Goal: Book appointment/travel/reservation

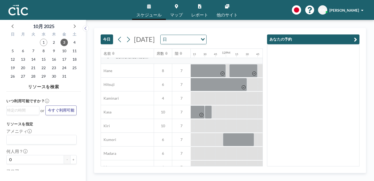
scroll to position [8, 473]
drag, startPoint x: 191, startPoint y: 136, endPoint x: 200, endPoint y: 136, distance: 8.7
click at [200, 159] on div at bounding box center [226, 166] width 1016 height 14
drag, startPoint x: 172, startPoint y: 136, endPoint x: 193, endPoint y: 137, distance: 20.4
click at [193, 159] on div at bounding box center [226, 166] width 1016 height 14
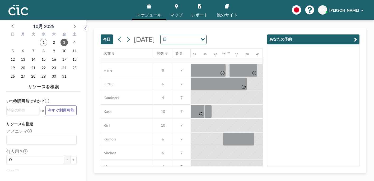
click at [342, 160] on div at bounding box center [347, 166] width 11 height 13
click at [364, 160] on div at bounding box center [369, 166] width 11 height 13
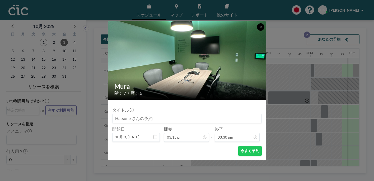
click at [257, 31] on button at bounding box center [260, 26] width 7 height 7
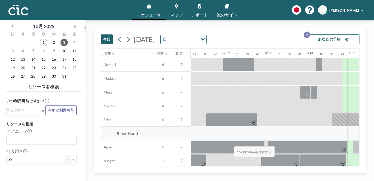
scroll to position [90, 473]
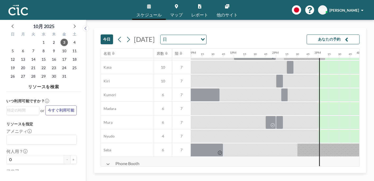
scroll to position [57, 507]
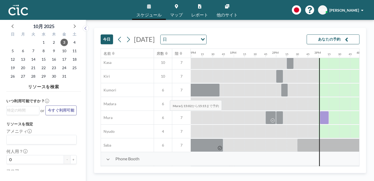
click at [320, 111] on div at bounding box center [324, 117] width 9 height 13
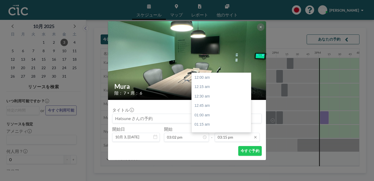
scroll to position [515, 0]
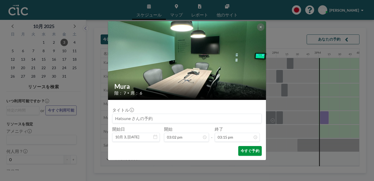
click at [239, 146] on button "今すぐ予約" at bounding box center [251, 151] width 24 height 10
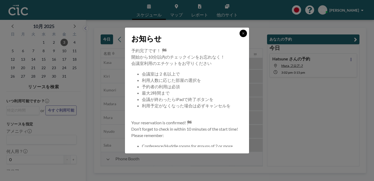
click at [242, 35] on icon at bounding box center [243, 33] width 3 height 3
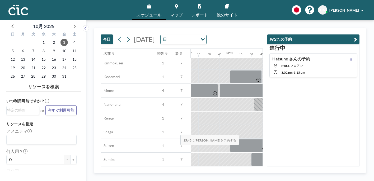
scroll to position [235, 515]
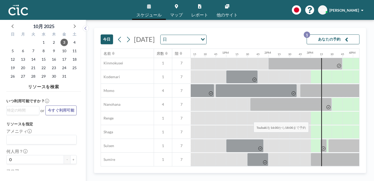
drag, startPoint x: 193, startPoint y: 111, endPoint x: 252, endPoint y: 109, distance: 59.0
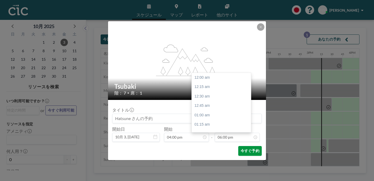
scroll to position [608, 0]
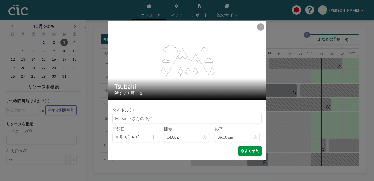
click at [239, 146] on button "今すぐ予約" at bounding box center [251, 151] width 24 height 10
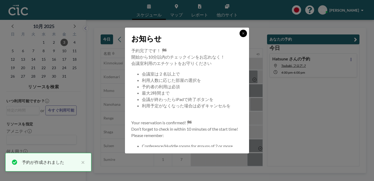
click at [242, 35] on icon at bounding box center [243, 33] width 3 height 3
